Goal: Task Accomplishment & Management: Use online tool/utility

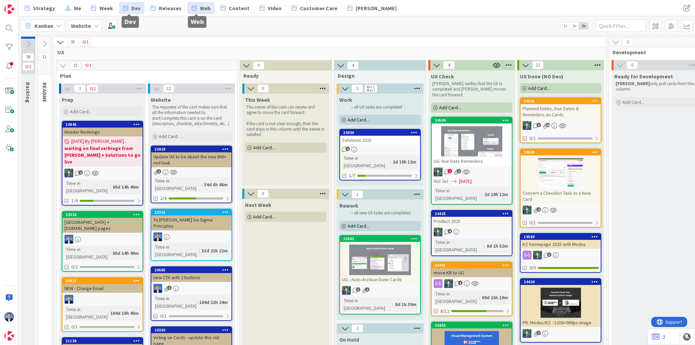
click at [123, 8] on icon at bounding box center [125, 8] width 5 height 9
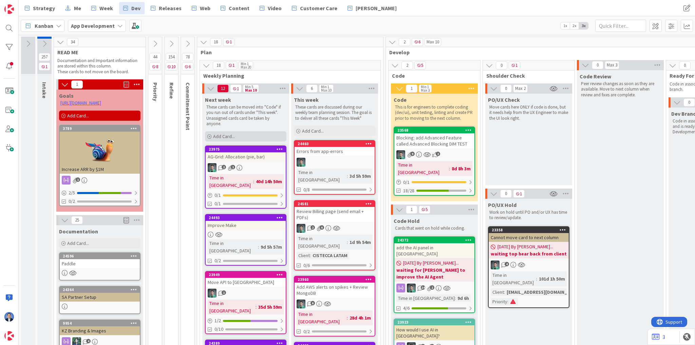
click at [236, 139] on div "Add Card..." at bounding box center [245, 136] width 81 height 10
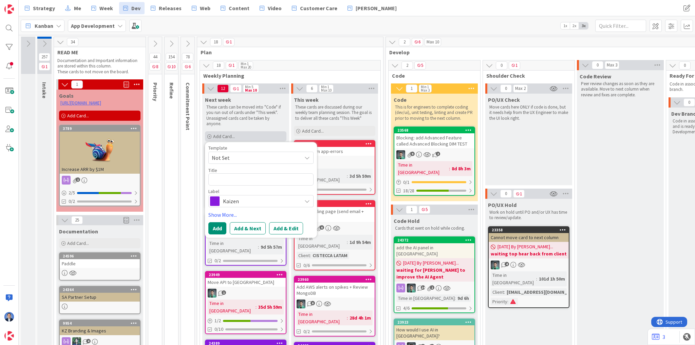
type textarea "x"
type textarea "M"
type textarea "x"
type textarea "My"
type textarea "x"
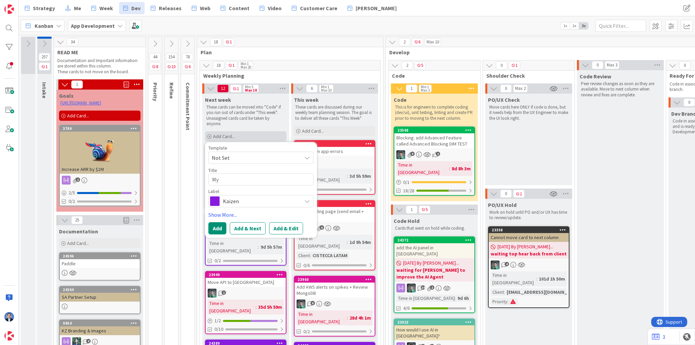
type textarea "My"
type textarea "x"
type textarea "My Z"
type textarea "x"
type textarea "My Zo"
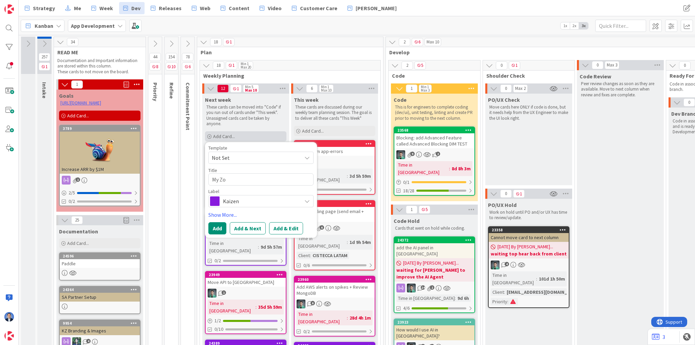
type textarea "x"
type textarea "My Zon"
type textarea "x"
type textarea "My Zone"
type textarea "x"
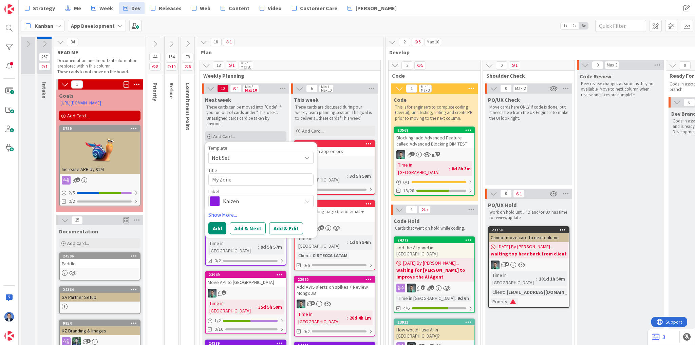
type textarea "My Zone:"
type textarea "x"
type textarea "My Zone:"
type textarea "x"
type textarea "My Zone: s"
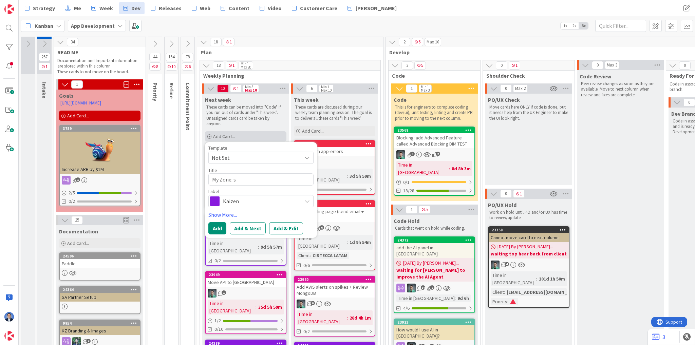
type textarea "x"
type textarea "My Zone: sh"
type textarea "x"
type textarea "My Zone: show"
type textarea "x"
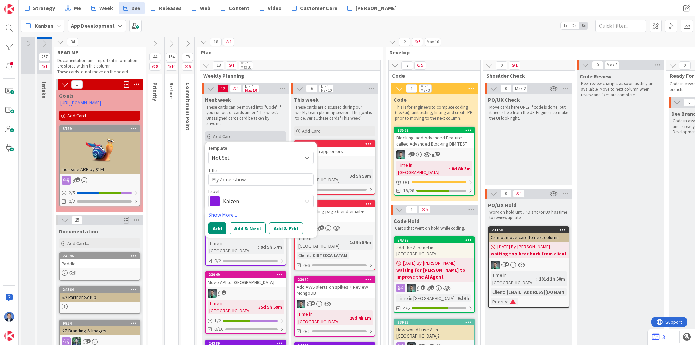
type textarea "My Zone: show"
type textarea "x"
type textarea "My Zone: show u"
type textarea "x"
type textarea "My Zone: show us"
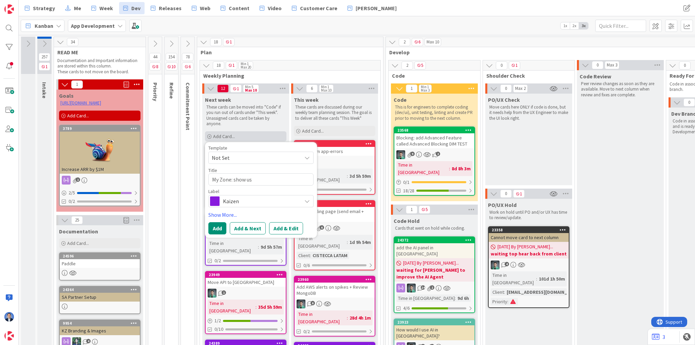
type textarea "x"
type textarea "My Zone: show user"
type textarea "x"
type textarea "My Zone: show user"
type textarea "x"
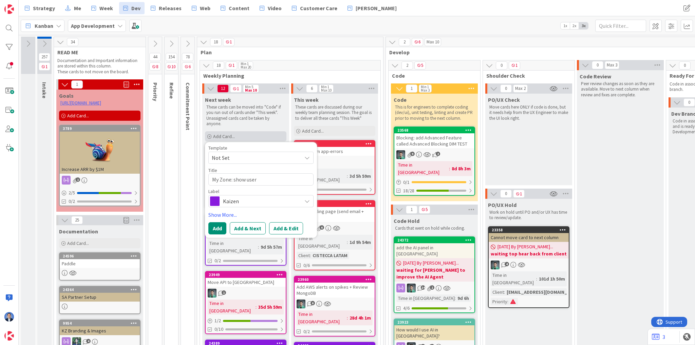
type textarea "My Zone: show user U"
type textarea "x"
type textarea "My Zone: show user Un"
type textarea "x"
type textarea "My Zone: show user [PERSON_NAME]"
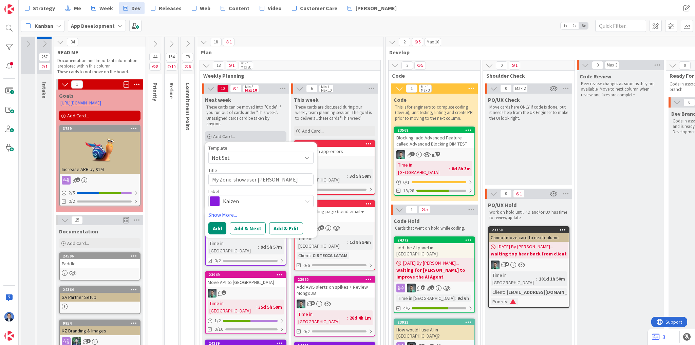
type textarea "x"
type textarea "My Zone: show user Unas"
type textarea "x"
type textarea "My Zone: show user Unass"
type textarea "x"
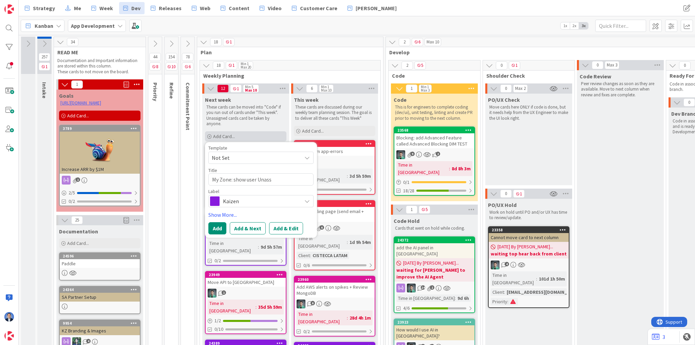
type textarea "My Zone: show user [PERSON_NAME]"
type textarea "x"
type textarea "My Zone: show user [PERSON_NAME]"
type textarea "x"
type textarea "My Zone: show user Unassige"
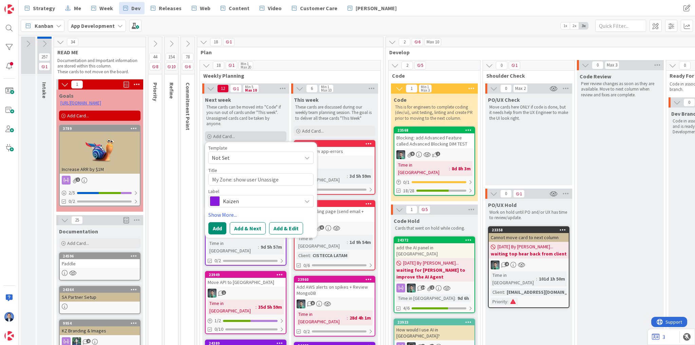
type textarea "x"
type textarea "My Zone: show user Unassiged"
type textarea "x"
type textarea "My Zone: show user Unassige"
type textarea "x"
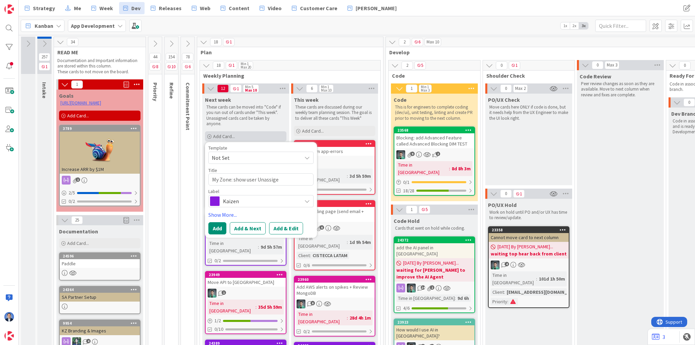
type textarea "My Zone: show user [PERSON_NAME]"
type textarea "x"
type textarea "My Zone: show user Unassign"
type textarea "x"
type textarea "My Zone: show user Unassigne"
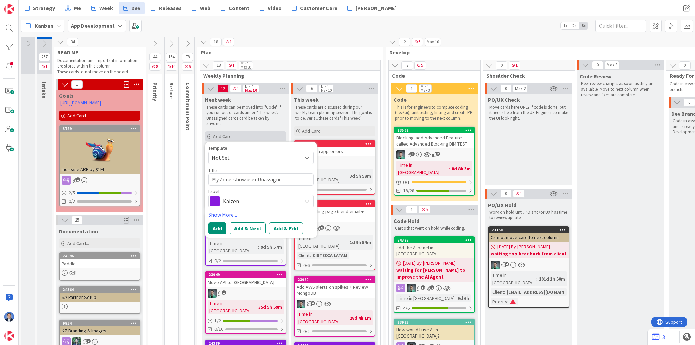
type textarea "x"
type textarea "My Zone: show user Unassigned"
type textarea "x"
type textarea "My Zone: show user Unassigned"
type textarea "x"
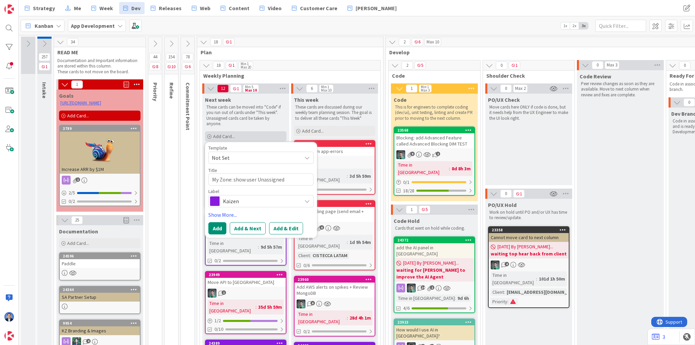
type textarea "My Zone: show user Unassigned i"
type textarea "x"
type textarea "My Zone: show user Unassigned in"
type textarea "x"
type textarea "My Zone: show user Unassigned in"
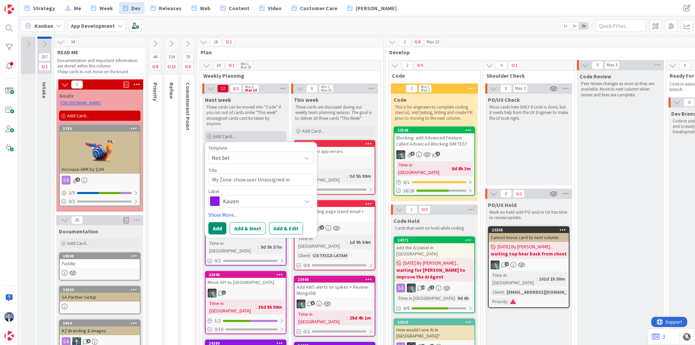
type textarea "x"
type textarea "My Zone: show user Unassigned in f"
type textarea "x"
type textarea "My Zone: show user Unassigned in"
type textarea "x"
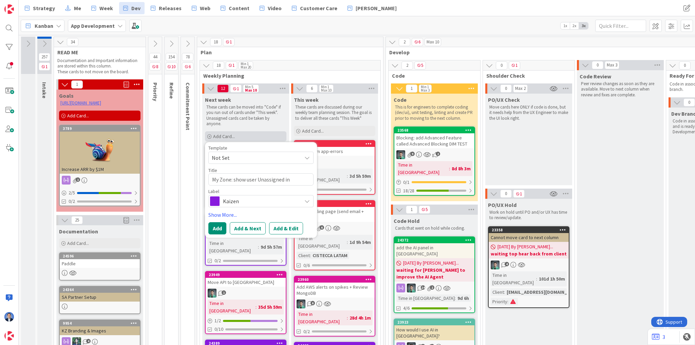
type textarea "My Zone: show user Unassigned in d"
type textarea "x"
type textarea "My Zone: show user Unassigned in dr"
type textarea "x"
type textarea "My Zone: show user Unassigned in dro"
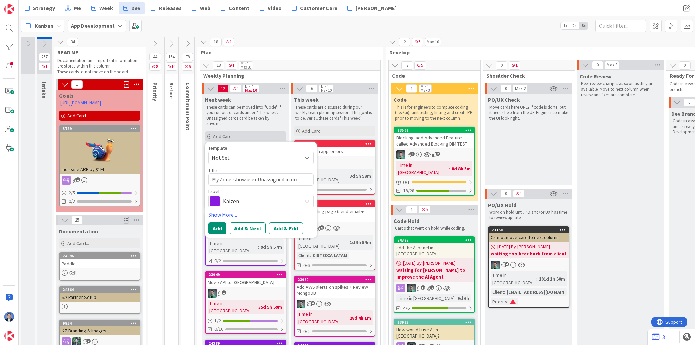
type textarea "x"
type textarea "My Zone: show user Unassigned in drop"
type textarea "x"
type textarea "My Zone: show user Unassigned in dropd"
type textarea "x"
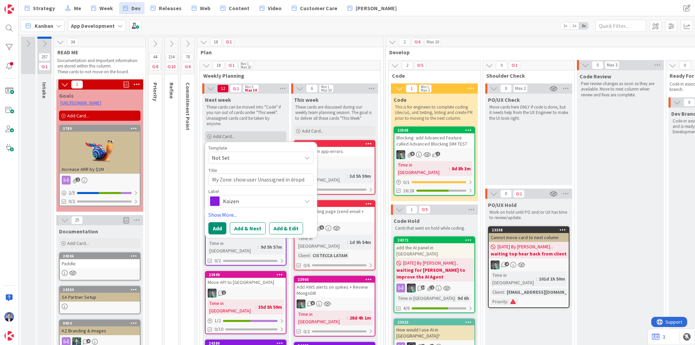
type textarea "My Zone: show user Unassigned in dropdo"
type textarea "x"
type textarea "My Zone: show user Unassigned in dropdow"
type textarea "x"
type textarea "My Zone: show user Unassigned in dropdown"
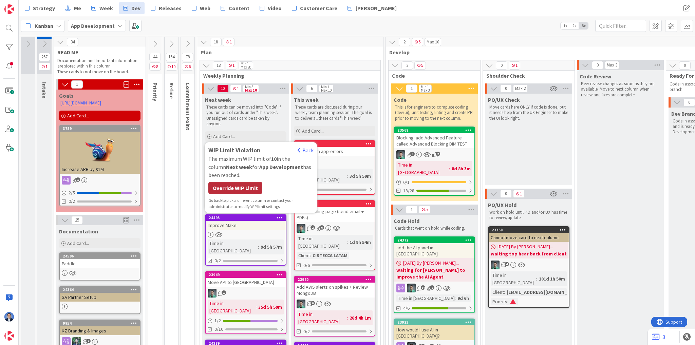
click at [247, 188] on div "Override WIP Limit" at bounding box center [235, 188] width 54 height 12
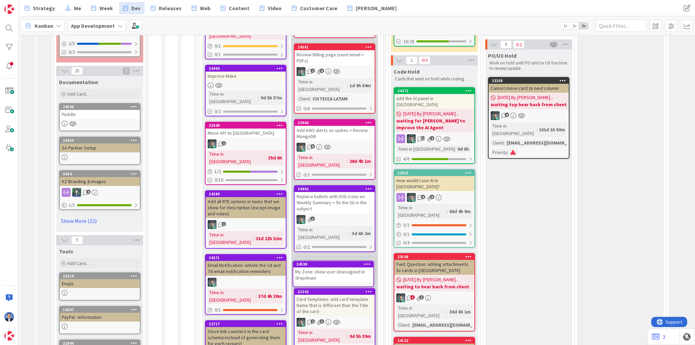
scroll to position [164, 0]
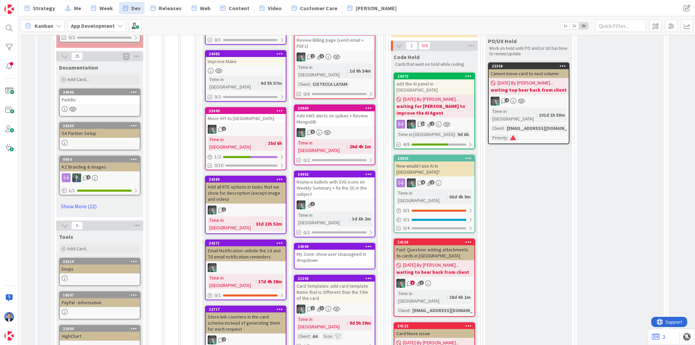
click at [319, 250] on div "My Zone: show user Unassigned in dropdown" at bounding box center [335, 257] width 80 height 15
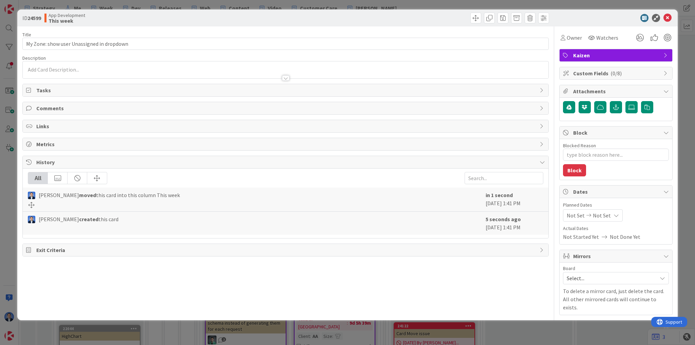
click at [32, 91] on icon at bounding box center [29, 90] width 7 height 5
type textarea "x"
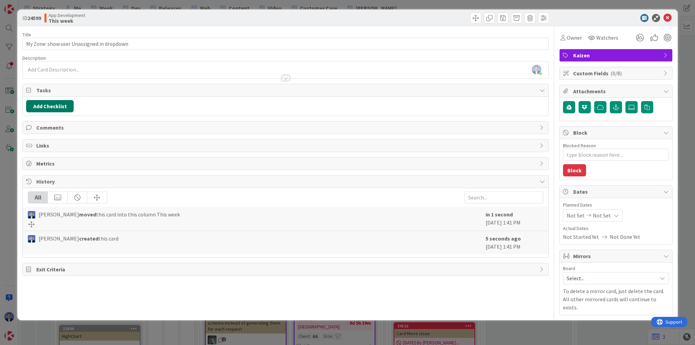
click at [45, 106] on button "Add Checklist" at bounding box center [50, 106] width 48 height 12
type input "AC"
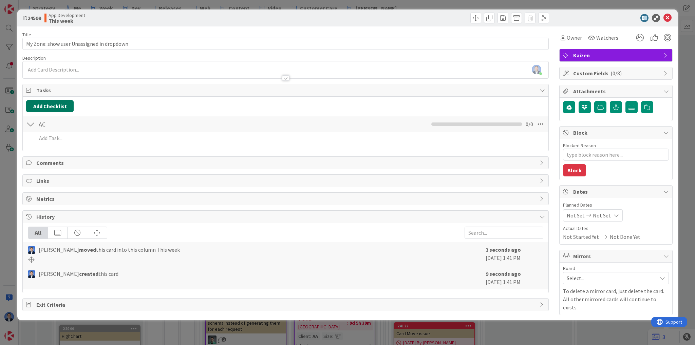
type textarea "x"
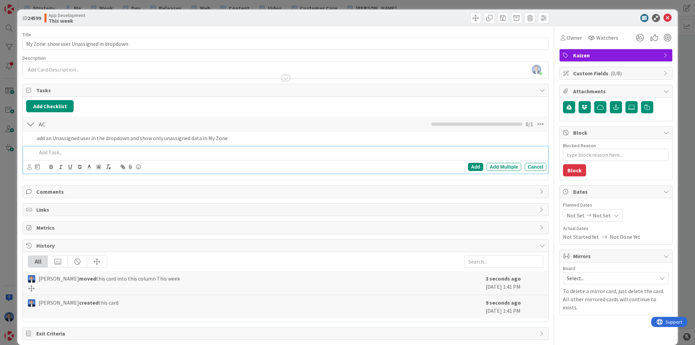
type textarea "x"
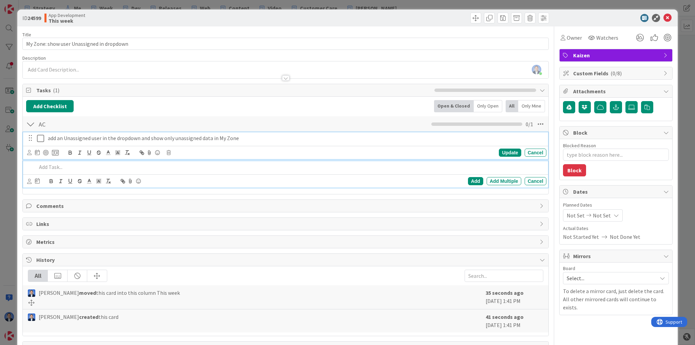
click at [258, 141] on p "add an Unassigned user in the dropdown and show only unassigned data in My Zone" at bounding box center [296, 138] width 496 height 8
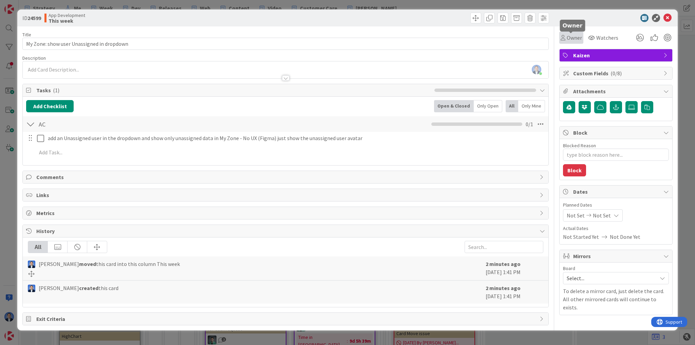
click at [580, 34] on span "Owner" at bounding box center [574, 38] width 15 height 8
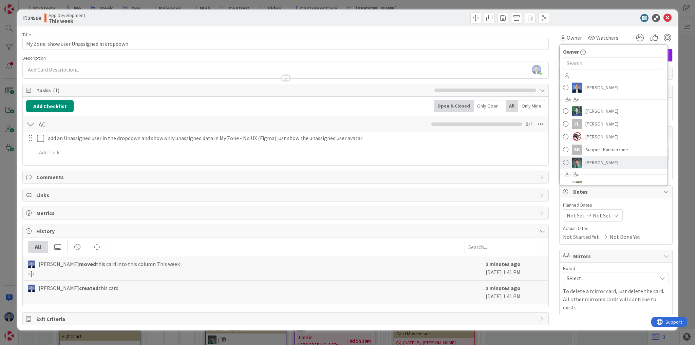
click at [586, 166] on span "[PERSON_NAME]" at bounding box center [601, 162] width 33 height 10
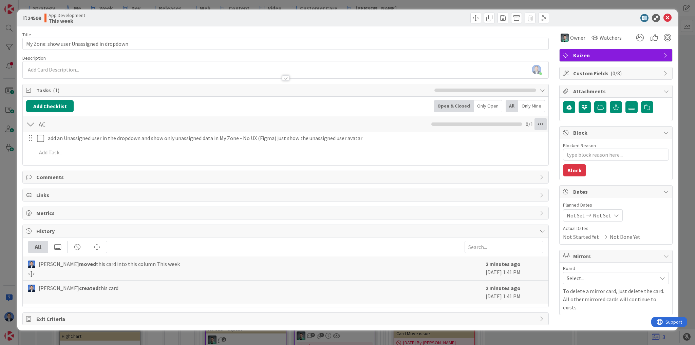
click at [539, 124] on icon at bounding box center [540, 124] width 12 height 12
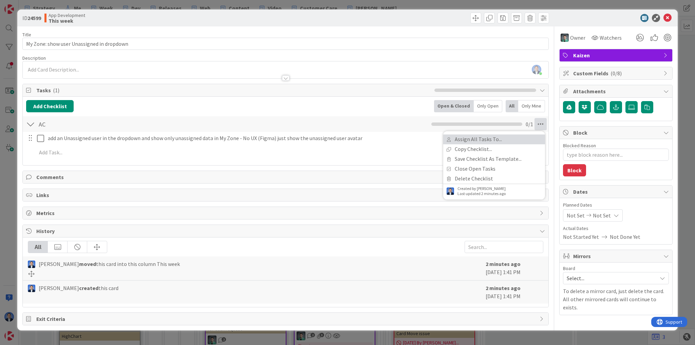
click at [511, 140] on link "Assign All Tasks To..." at bounding box center [494, 139] width 102 height 10
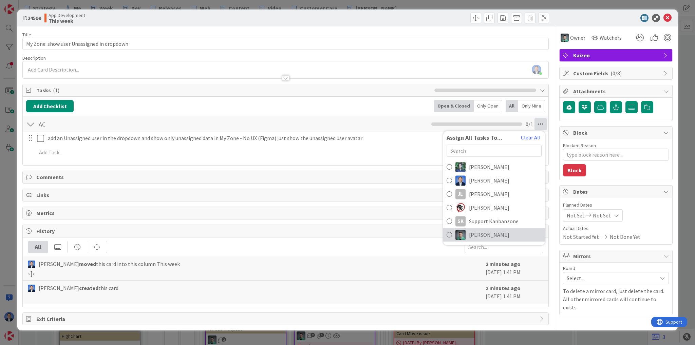
click at [500, 234] on span "[PERSON_NAME]" at bounding box center [489, 235] width 40 height 8
type textarea "x"
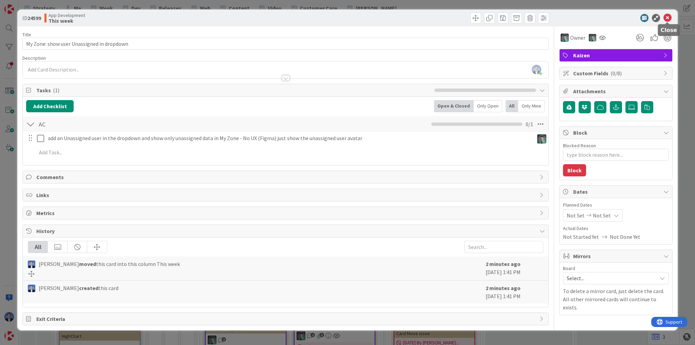
click at [667, 16] on icon at bounding box center [667, 18] width 8 height 8
